Goal: Task Accomplishment & Management: Complete application form

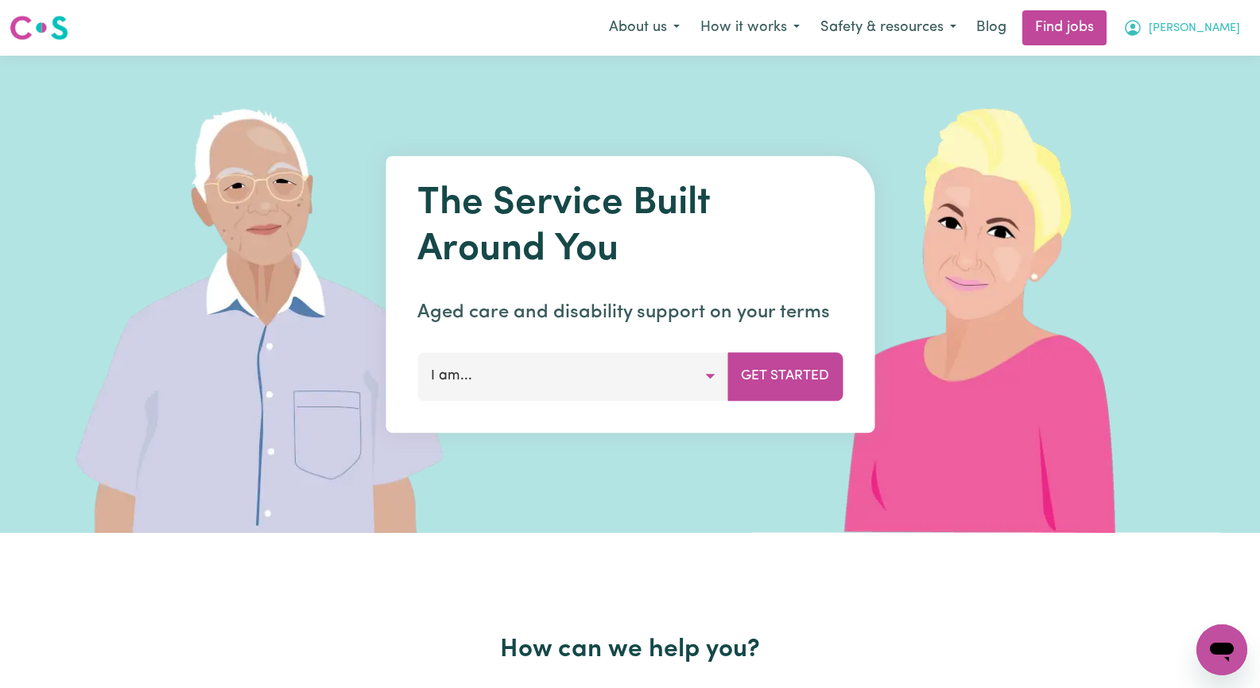
click at [1215, 28] on span "[PERSON_NAME]" at bounding box center [1194, 28] width 91 height 17
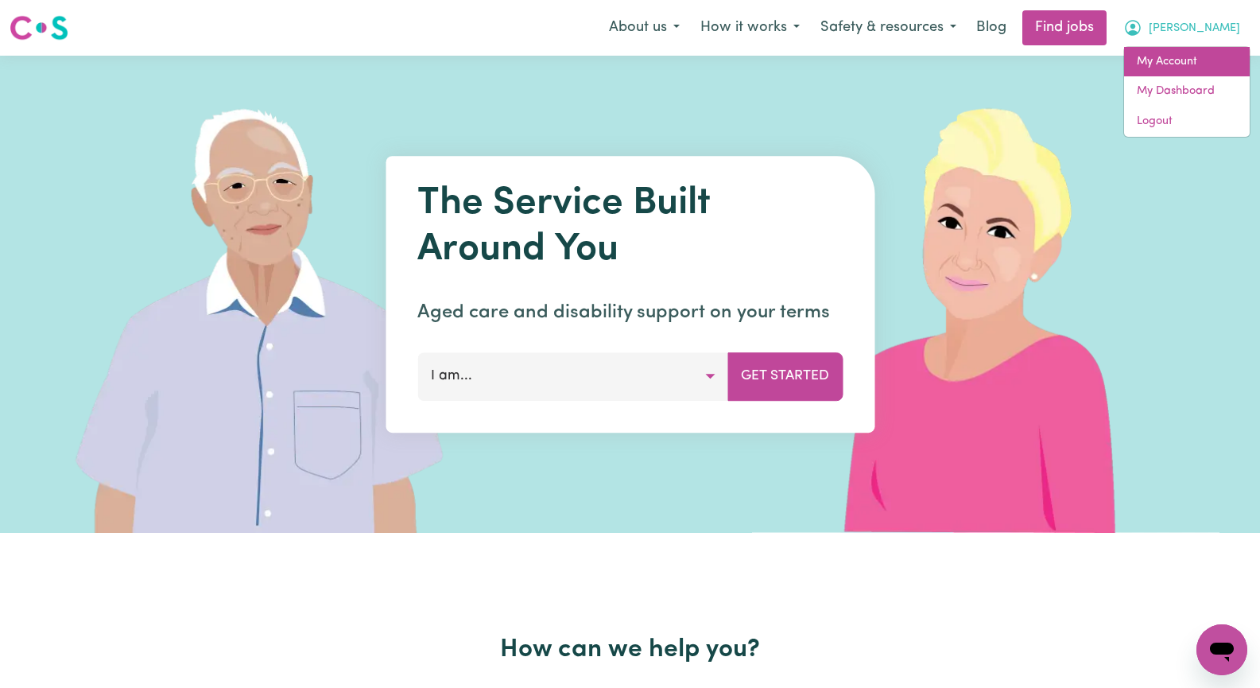
click at [1203, 61] on link "My Account" at bounding box center [1187, 62] width 126 height 30
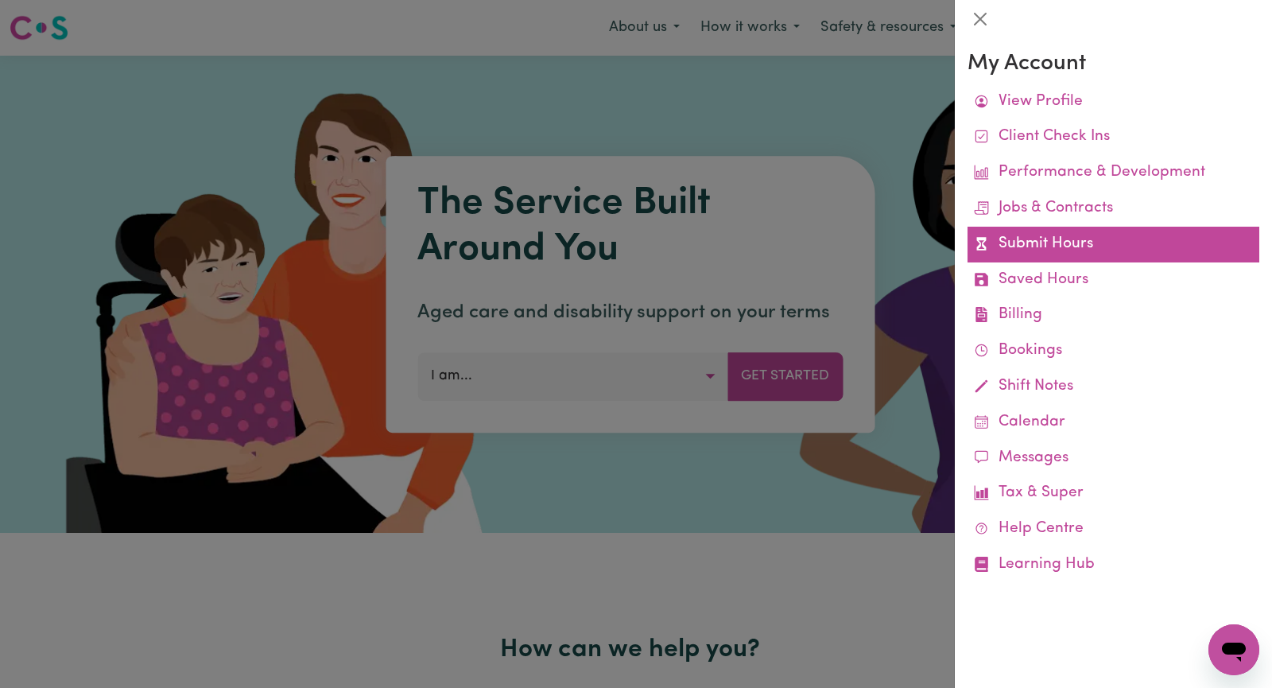
click at [1121, 243] on link "Submit Hours" at bounding box center [1113, 245] width 292 height 36
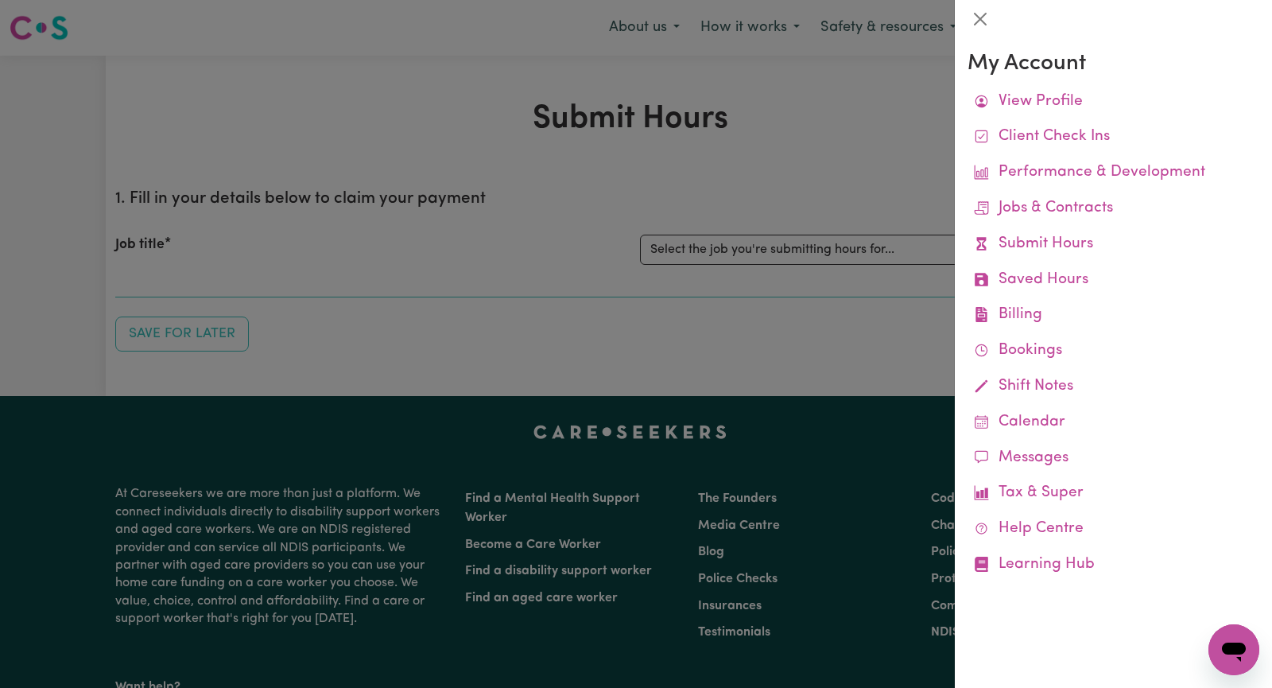
drag, startPoint x: 781, startPoint y: 173, endPoint x: 803, endPoint y: 169, distance: 22.6
click at [783, 173] on div at bounding box center [636, 344] width 1272 height 688
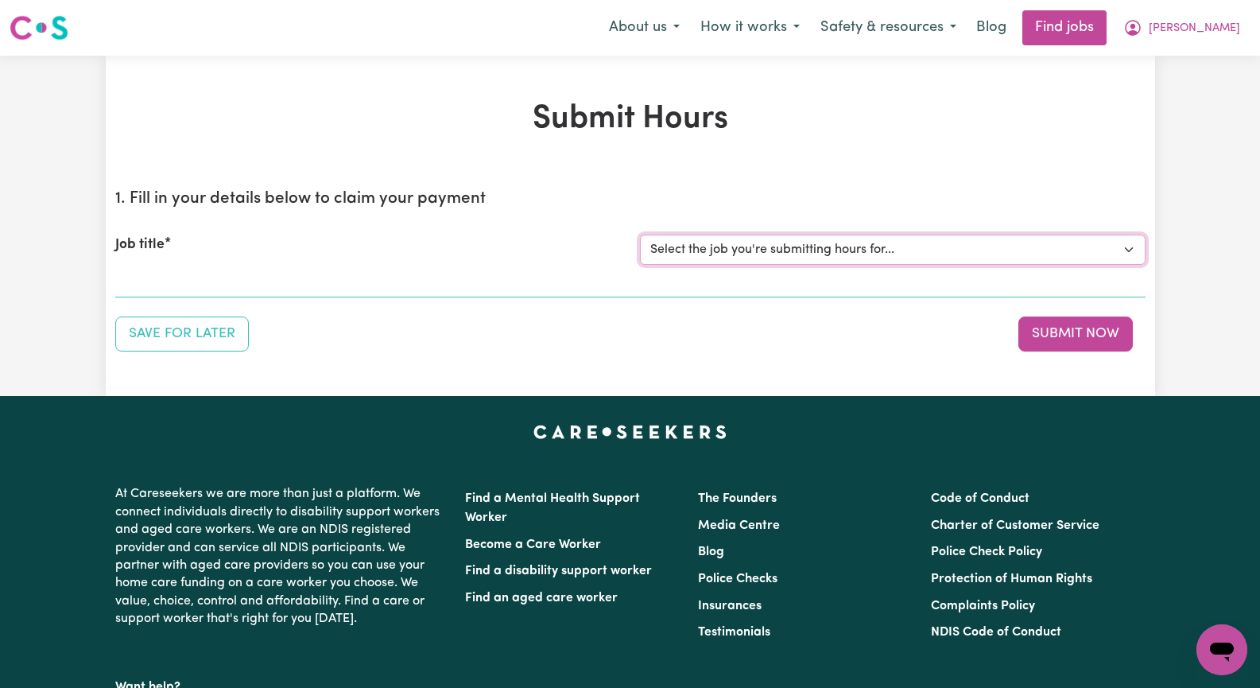
click at [1121, 251] on select "Select the job you're submitting hours for... [[PERSON_NAME]] Seeking Mature, P…" at bounding box center [893, 250] width 506 height 30
select select "13452"
click at [640, 235] on select "Select the job you're submitting hours for... [[PERSON_NAME]] Seeking Mature, P…" at bounding box center [893, 250] width 506 height 30
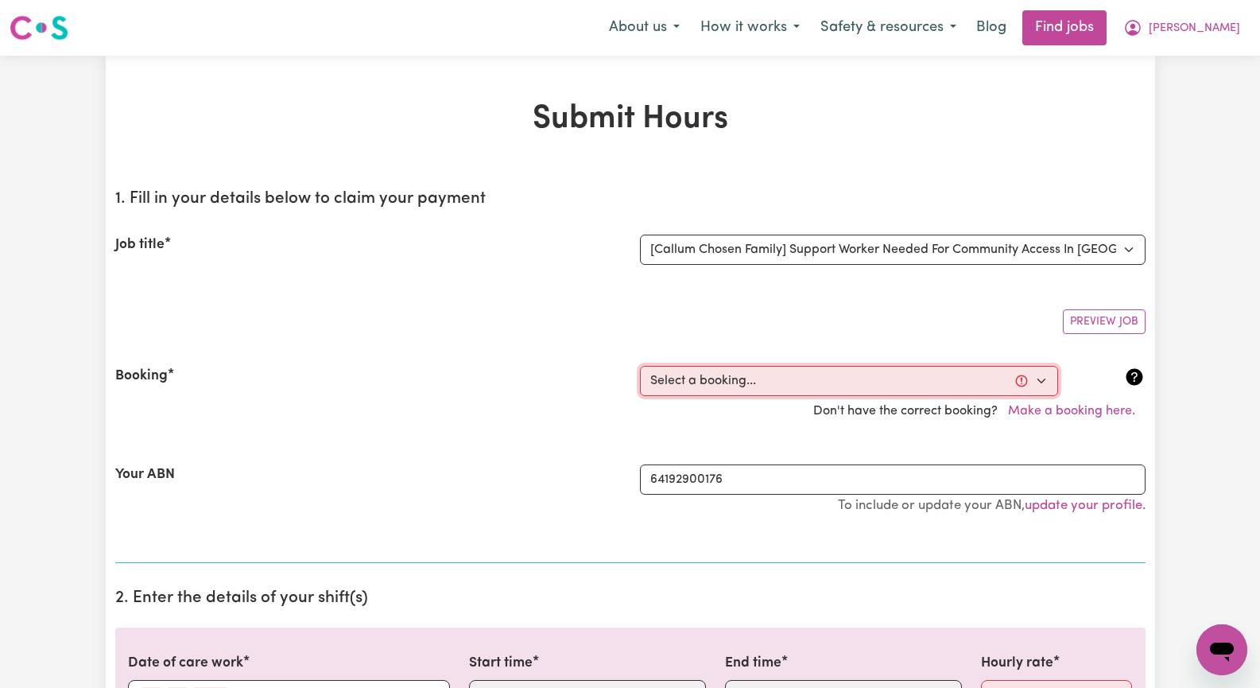
click at [1041, 380] on select "Select a booking... [DATE] 10:00am to 03:00pm (ONE-OFF) [DATE] 10:00am to 03:00…" at bounding box center [849, 381] width 418 height 30
click at [337, 388] on div "Booking" at bounding box center [368, 381] width 525 height 30
click at [1046, 383] on select "Select a booking... [DATE] 10:00am to 03:00pm (ONE-OFF) [DATE] 10:00am to 03:00…" at bounding box center [849, 381] width 418 height 30
